Goal: Information Seeking & Learning: Learn about a topic

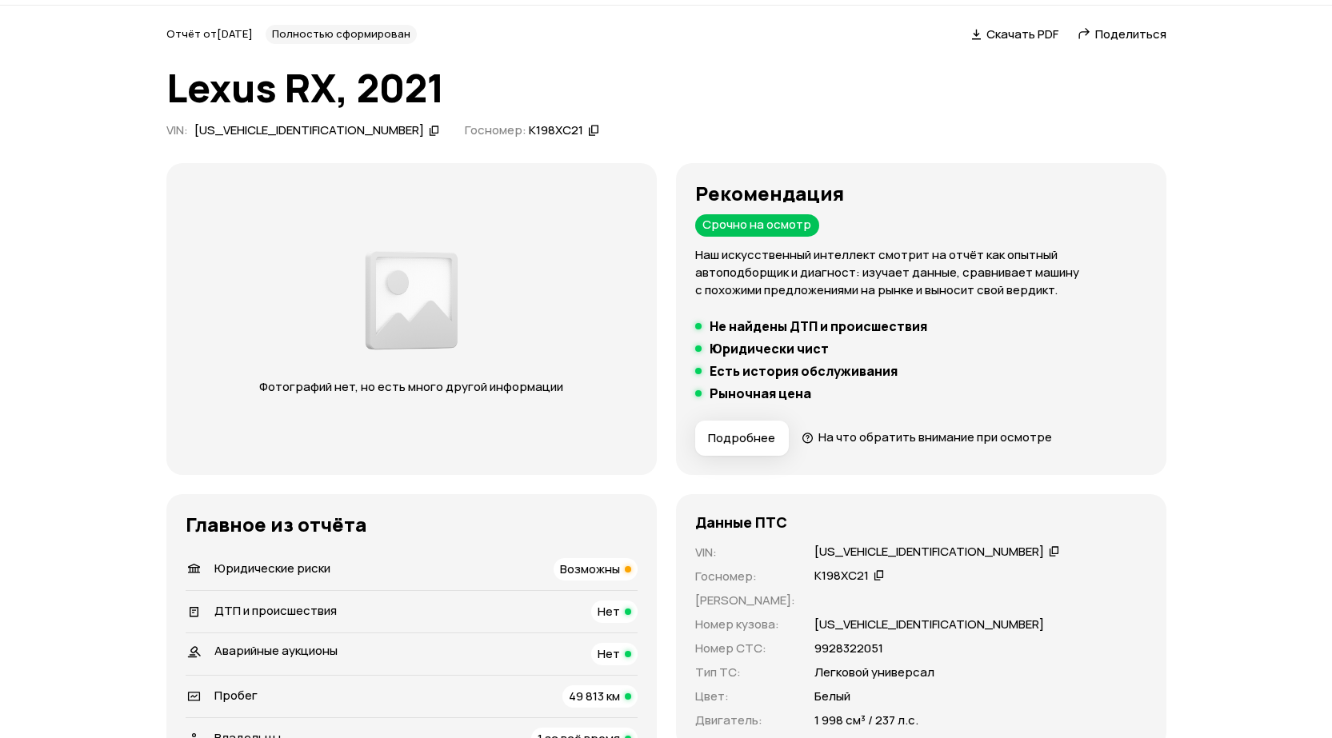
scroll to position [240, 0]
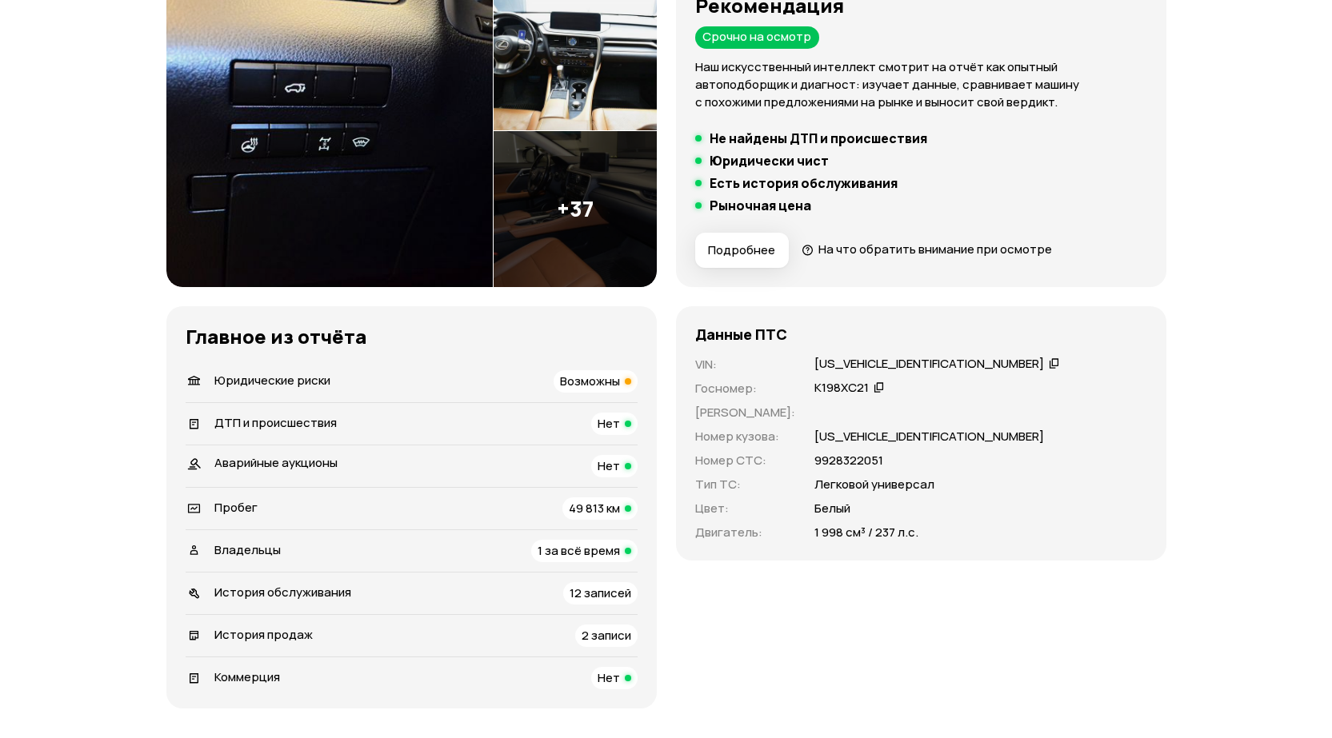
click at [277, 374] on span "Юридические риски" at bounding box center [272, 380] width 116 height 17
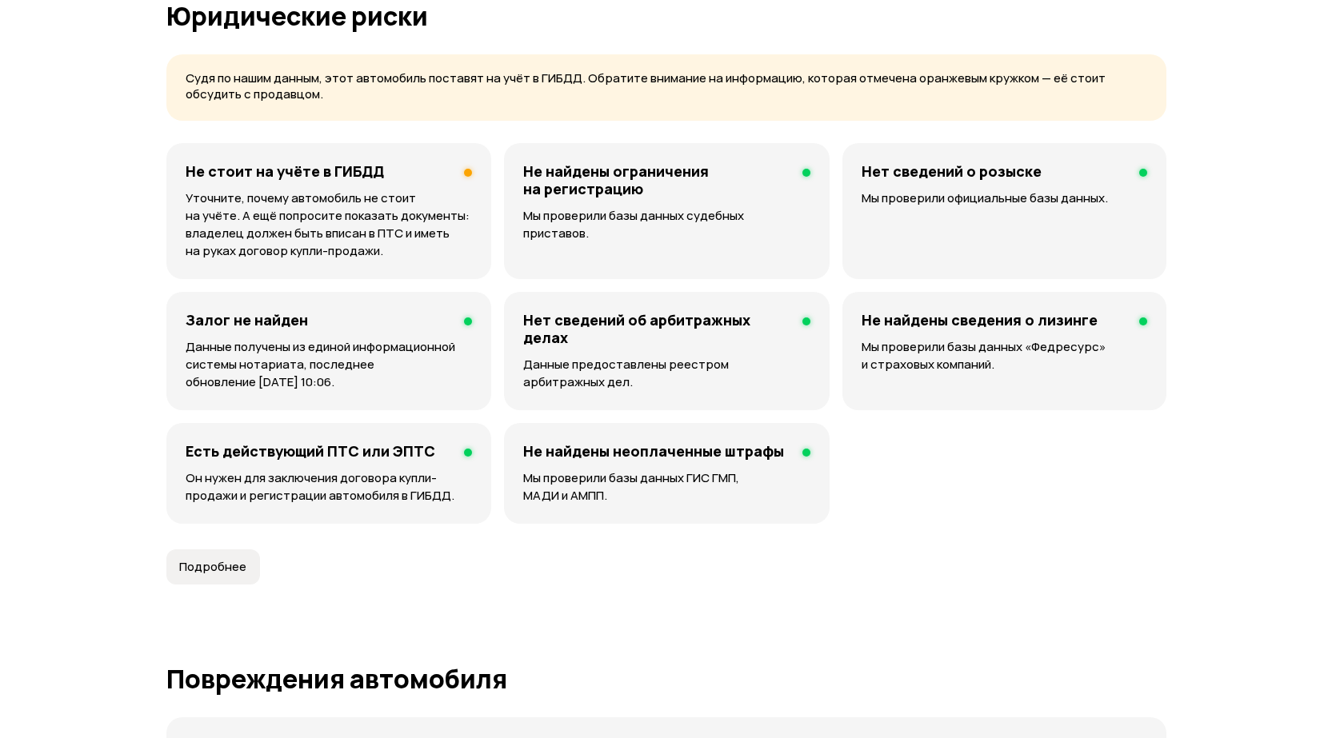
scroll to position [1029, 0]
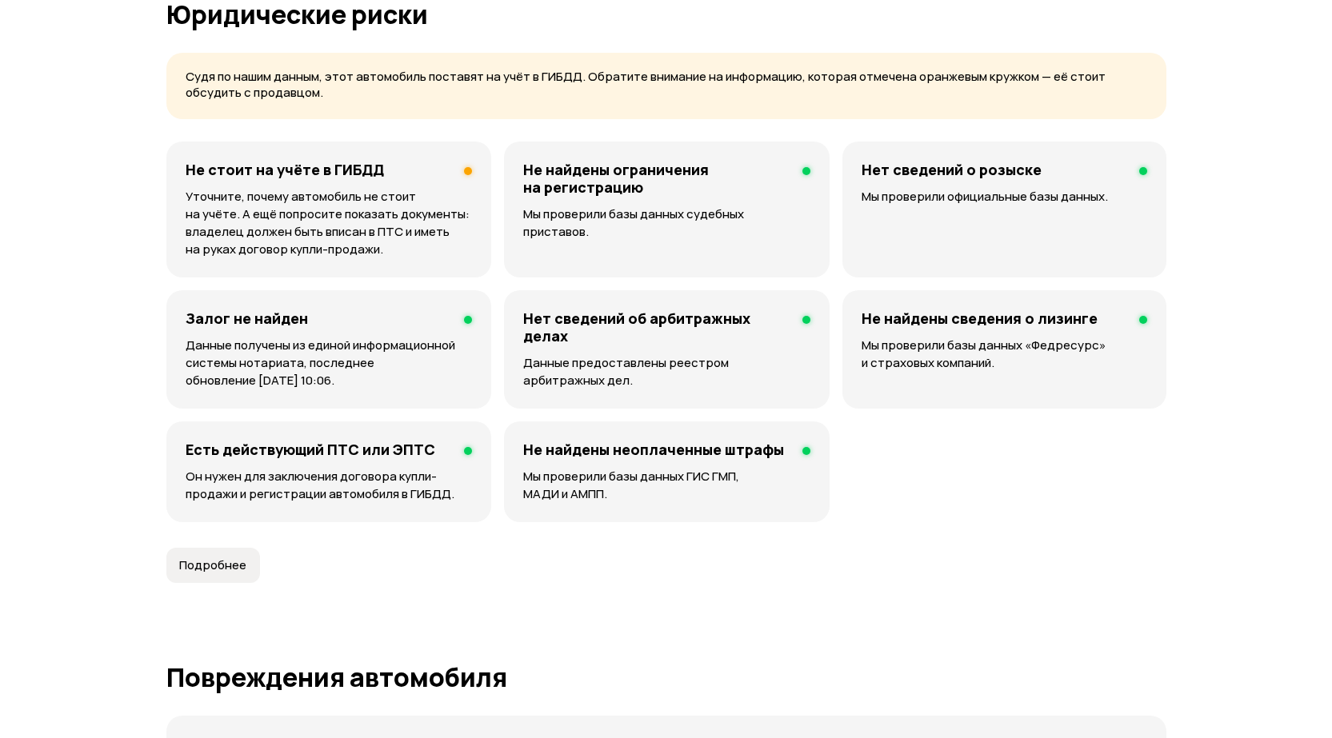
click at [326, 177] on h4 "Не стоит на учёте в ГИБДД" at bounding box center [285, 170] width 198 height 18
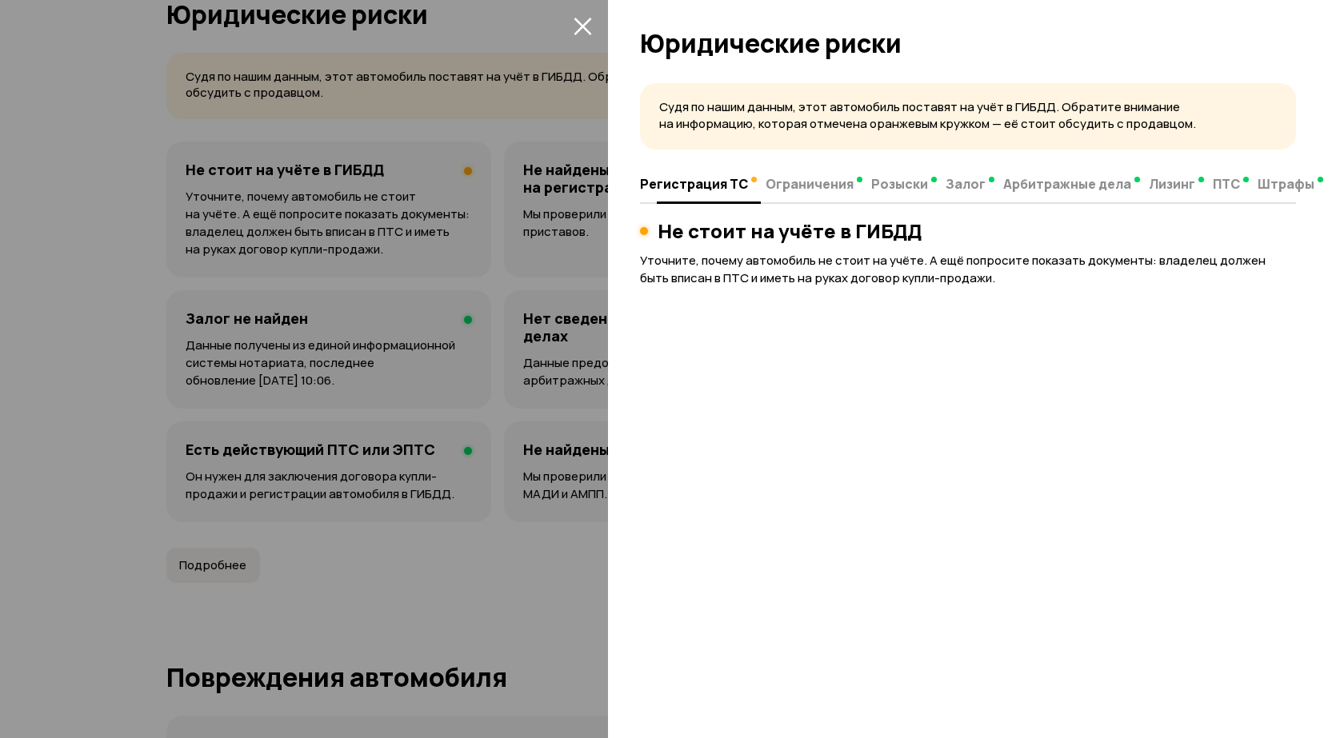
click at [821, 181] on span "Ограничения" at bounding box center [809, 184] width 88 height 16
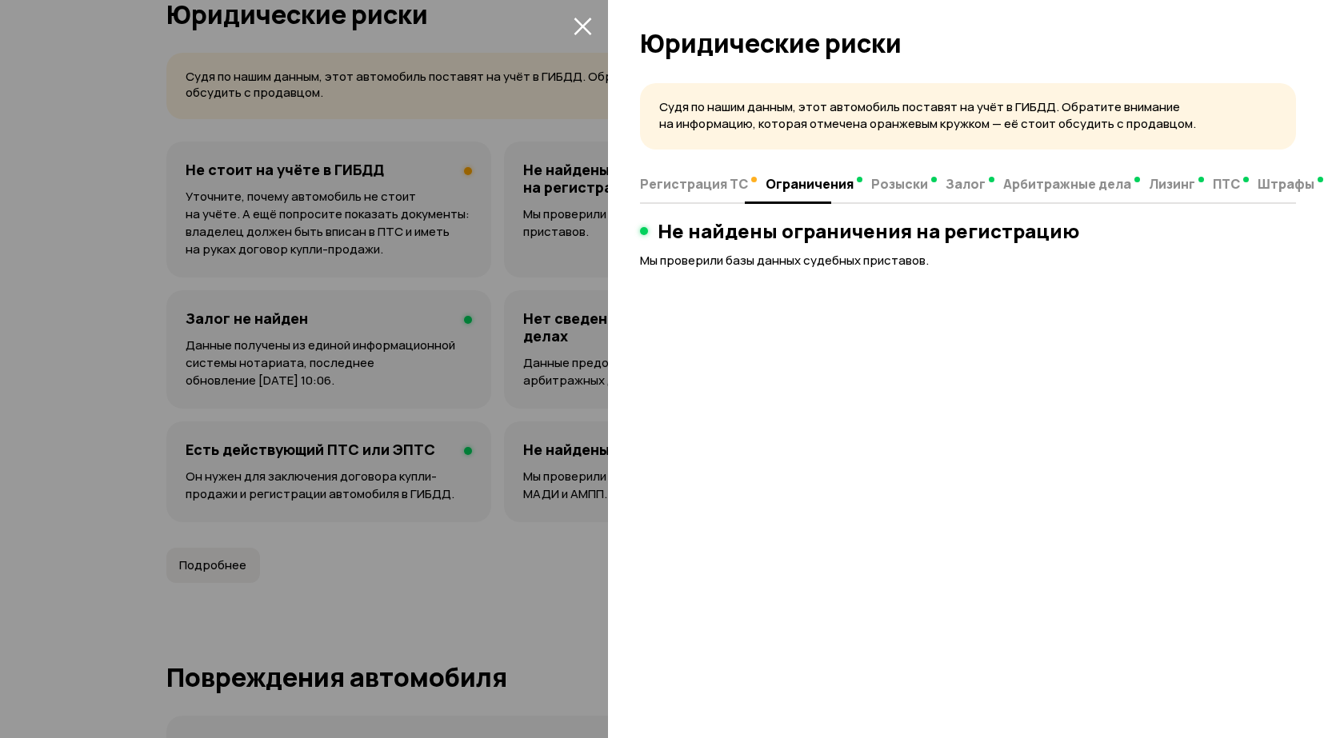
click at [689, 182] on span "Регистрация ТС" at bounding box center [694, 184] width 108 height 16
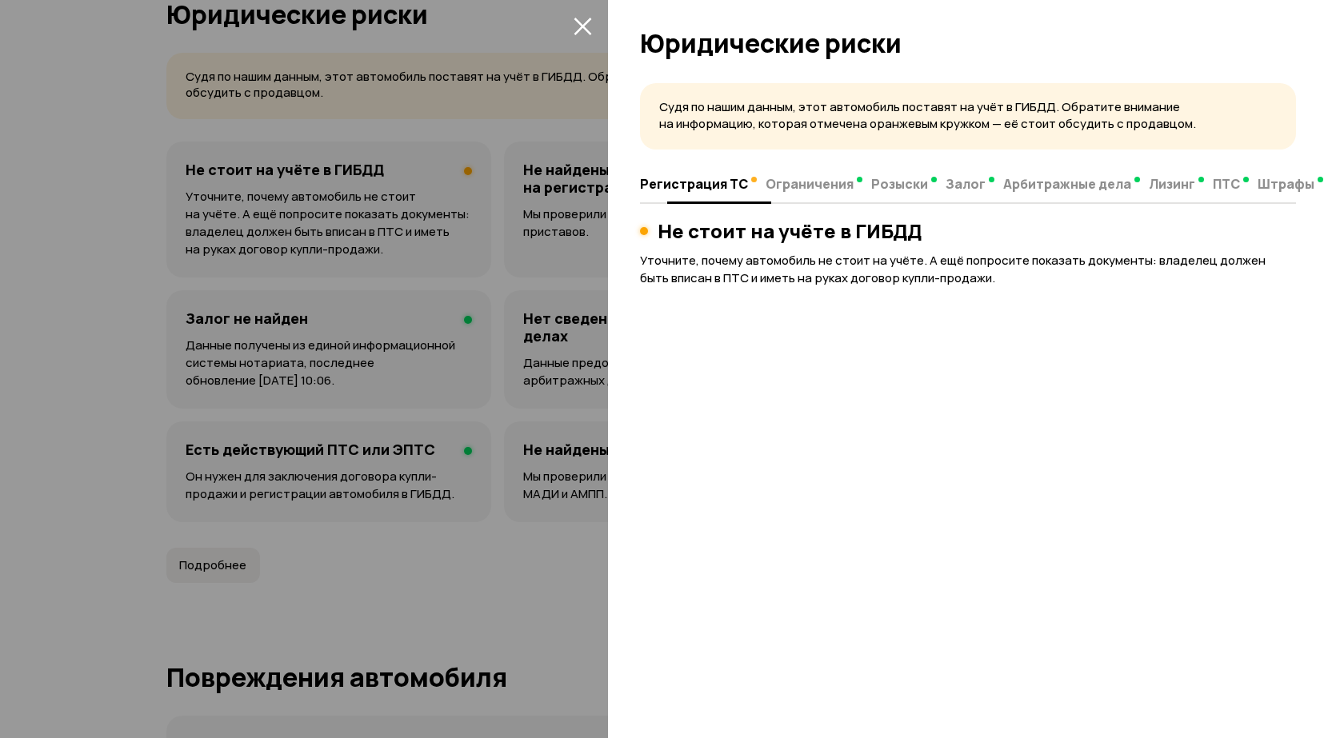
click at [893, 187] on span "Розыски" at bounding box center [899, 184] width 57 height 16
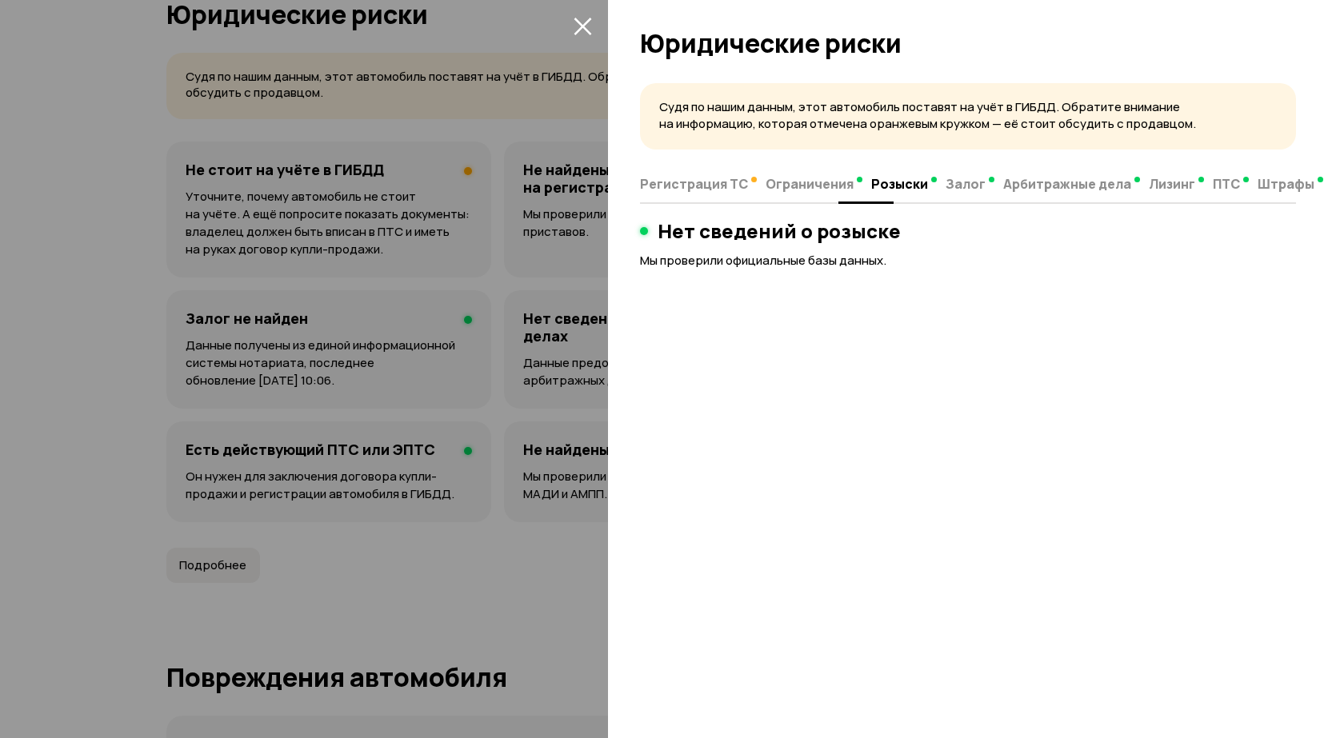
click at [676, 186] on span "Регистрация ТС" at bounding box center [694, 184] width 108 height 16
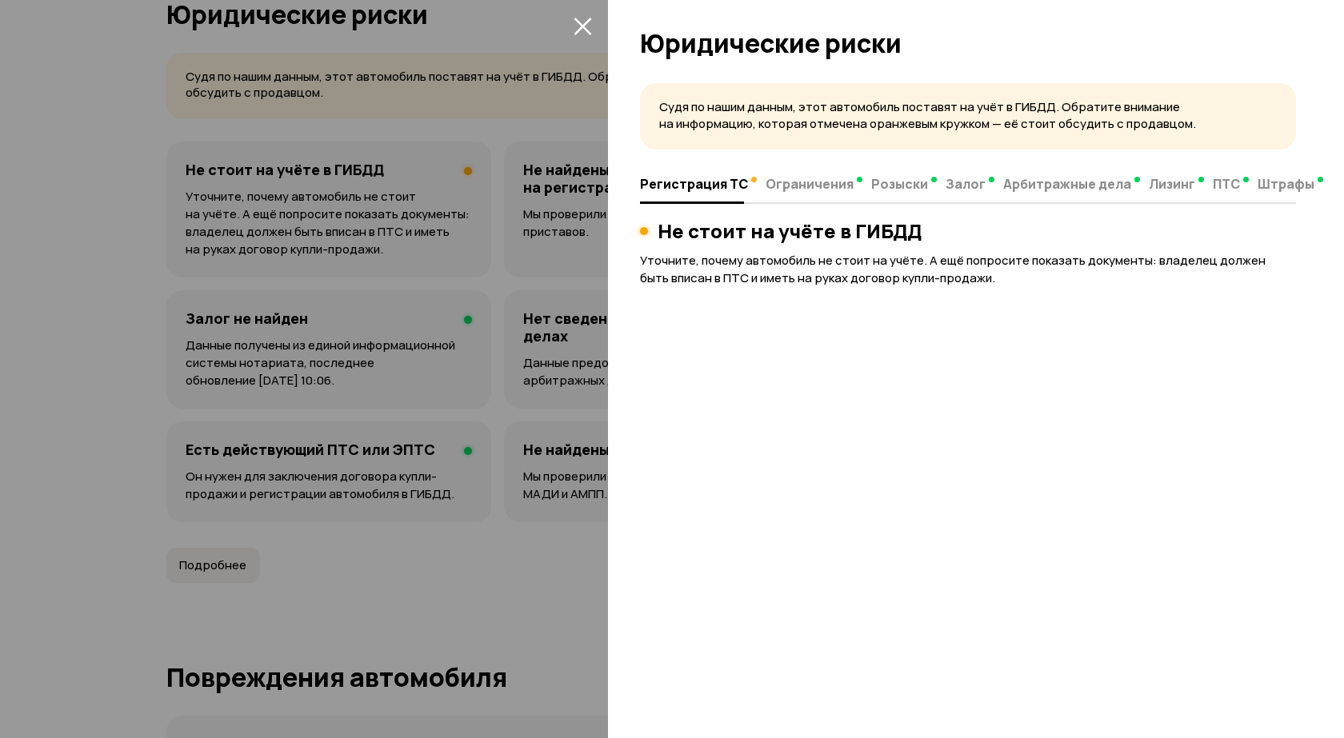
click at [94, 343] on div at bounding box center [672, 369] width 1344 height 738
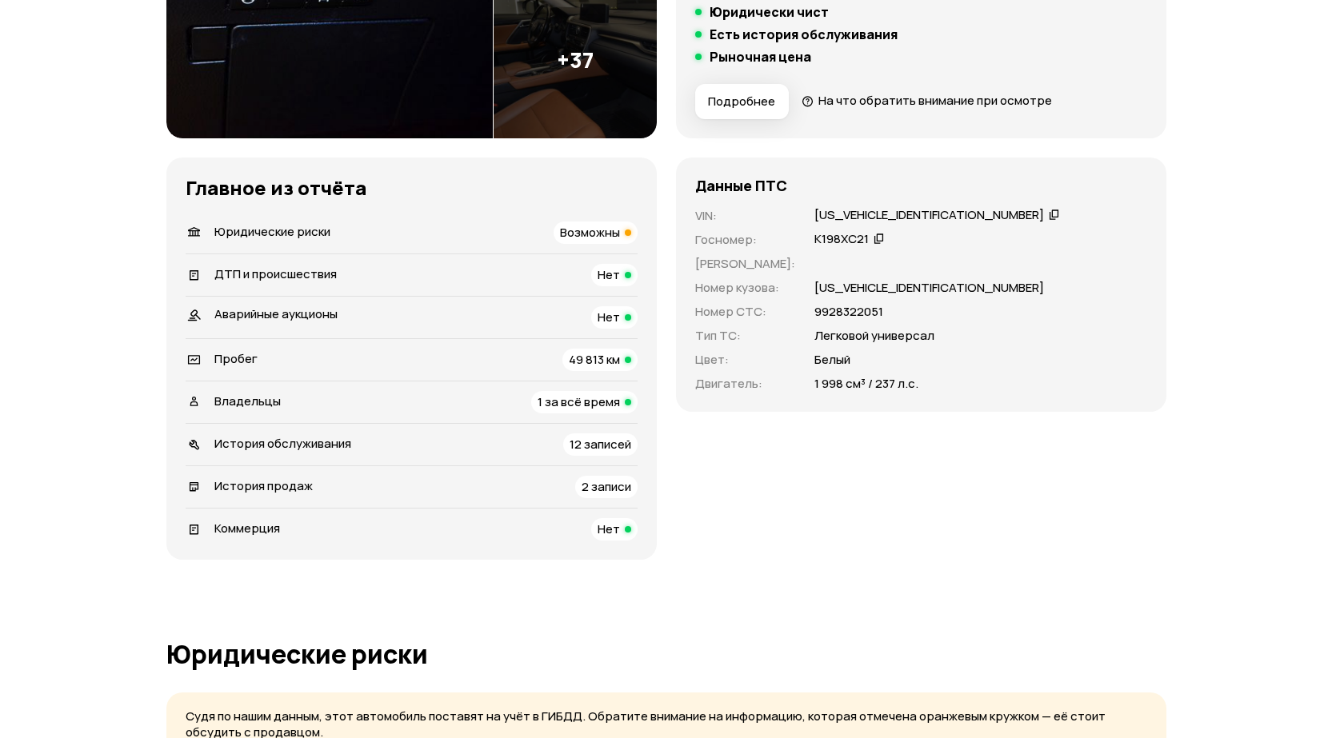
scroll to position [0, 0]
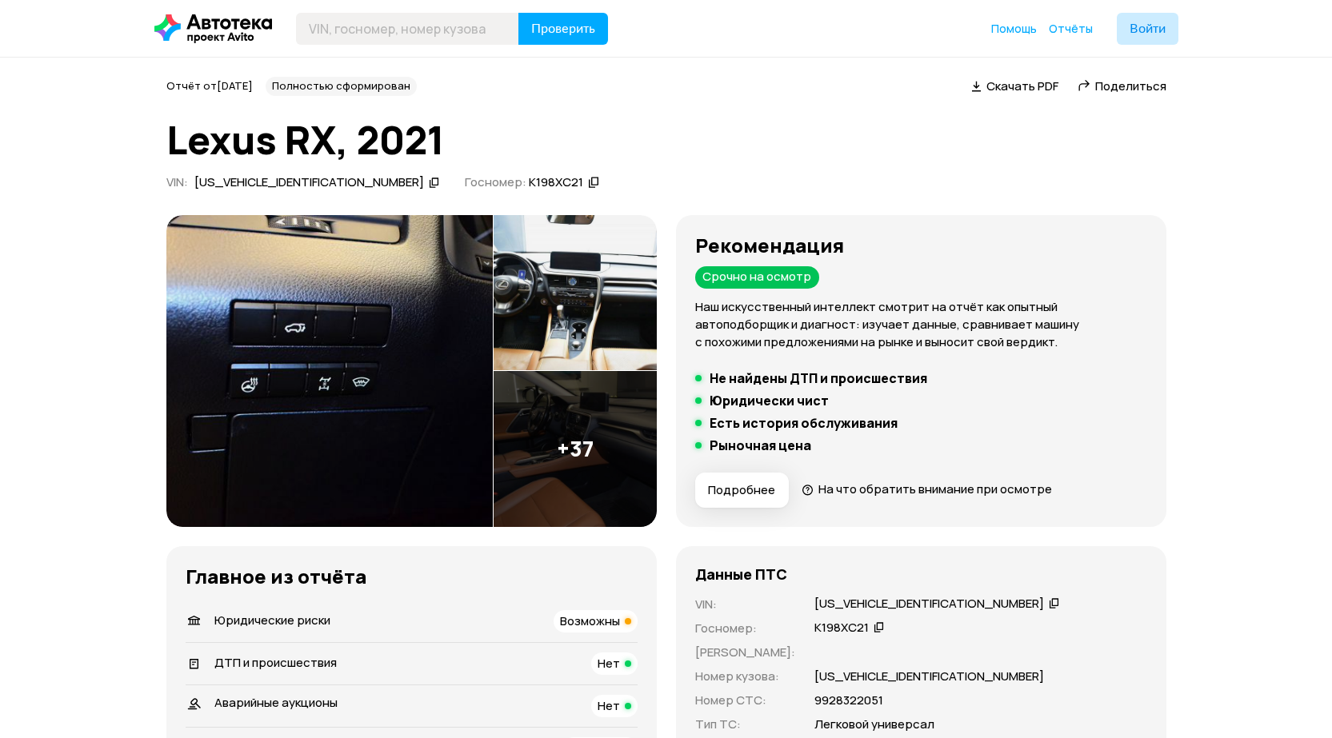
click at [354, 352] on img at bounding box center [329, 371] width 326 height 312
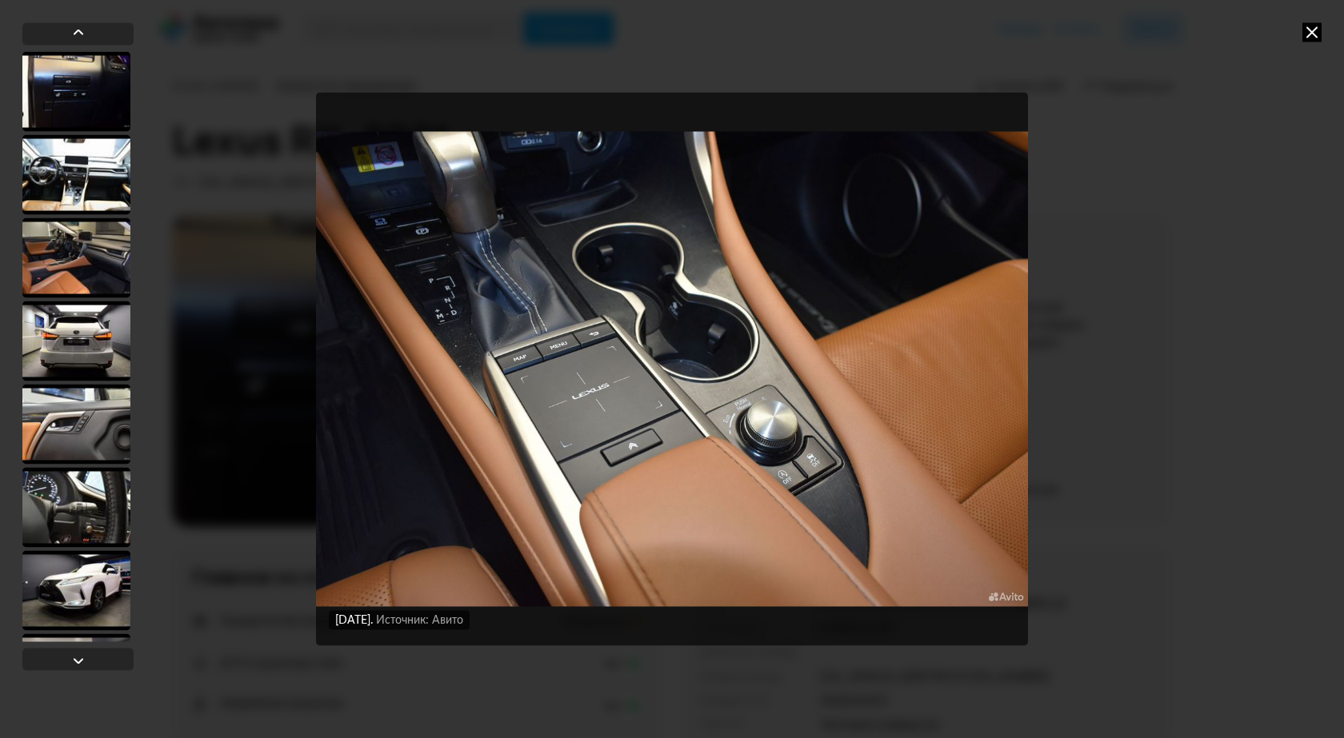
click at [1315, 31] on icon at bounding box center [1311, 31] width 19 height 19
